Goal: Information Seeking & Learning: Learn about a topic

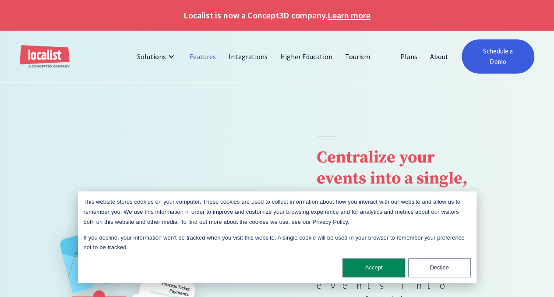
click at [209, 51] on link "Features" at bounding box center [203, 56] width 39 height 21
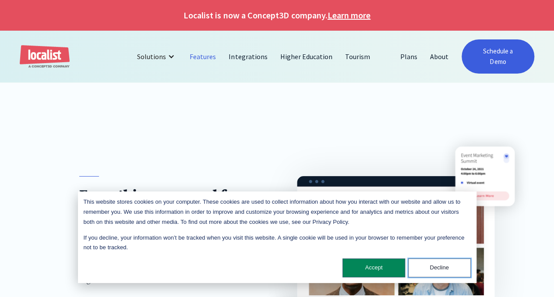
click at [436, 260] on button "Decline" at bounding box center [439, 267] width 63 height 19
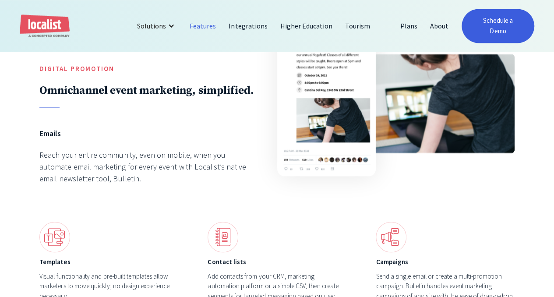
scroll to position [2389, 0]
